Goal: Task Accomplishment & Management: Use online tool/utility

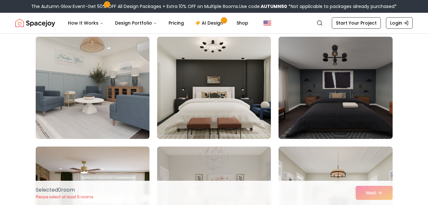
scroll to position [719, 0]
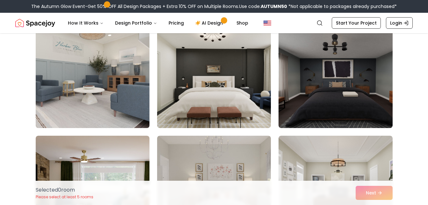
click at [62, 63] on img at bounding box center [93, 76] width 120 height 107
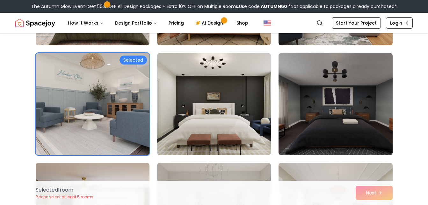
scroll to position [687, 0]
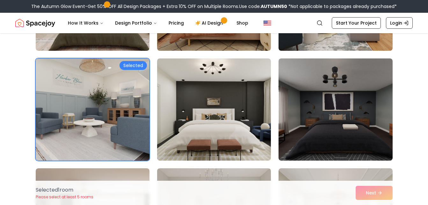
click at [124, 69] on div "Selected" at bounding box center [133, 65] width 27 height 9
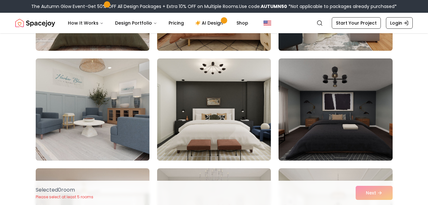
click at [111, 96] on img at bounding box center [93, 109] width 120 height 107
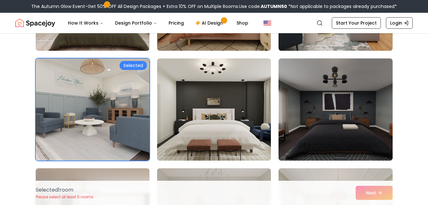
click at [365, 191] on div "Selected 1 room Please select at least 5 rooms Next" at bounding box center [214, 193] width 367 height 24
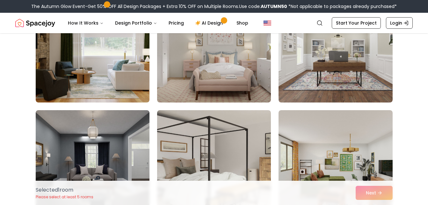
scroll to position [838, 0]
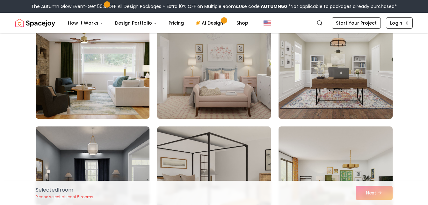
click at [354, 70] on img at bounding box center [336, 67] width 120 height 107
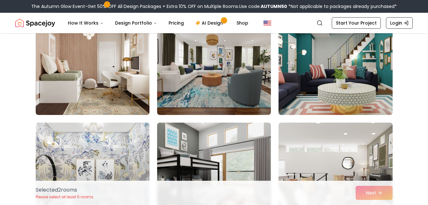
scroll to position [1358, 0]
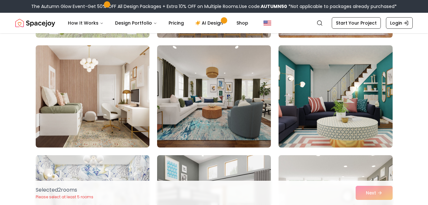
click at [337, 105] on img at bounding box center [336, 96] width 120 height 107
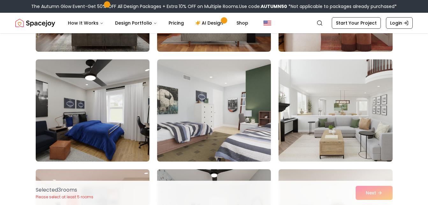
scroll to position [2895, 0]
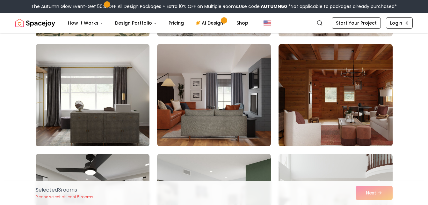
click at [74, 105] on img at bounding box center [93, 94] width 120 height 107
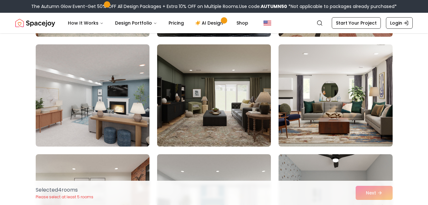
scroll to position [2105, 0]
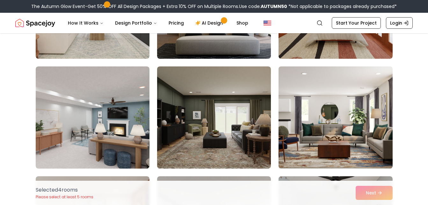
click at [353, 123] on img at bounding box center [336, 117] width 120 height 107
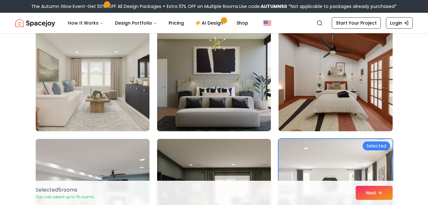
scroll to position [1960, 0]
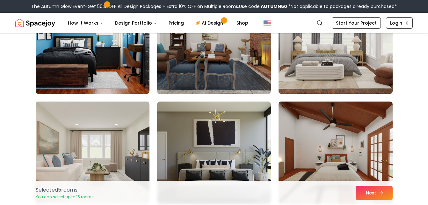
click at [380, 195] on icon at bounding box center [381, 192] width 5 height 5
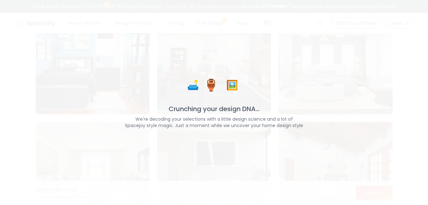
scroll to position [1981, 0]
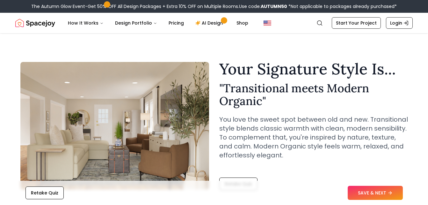
click at [380, 195] on button "SAVE & NEXT" at bounding box center [375, 193] width 55 height 14
